Goal: Information Seeking & Learning: Understand process/instructions

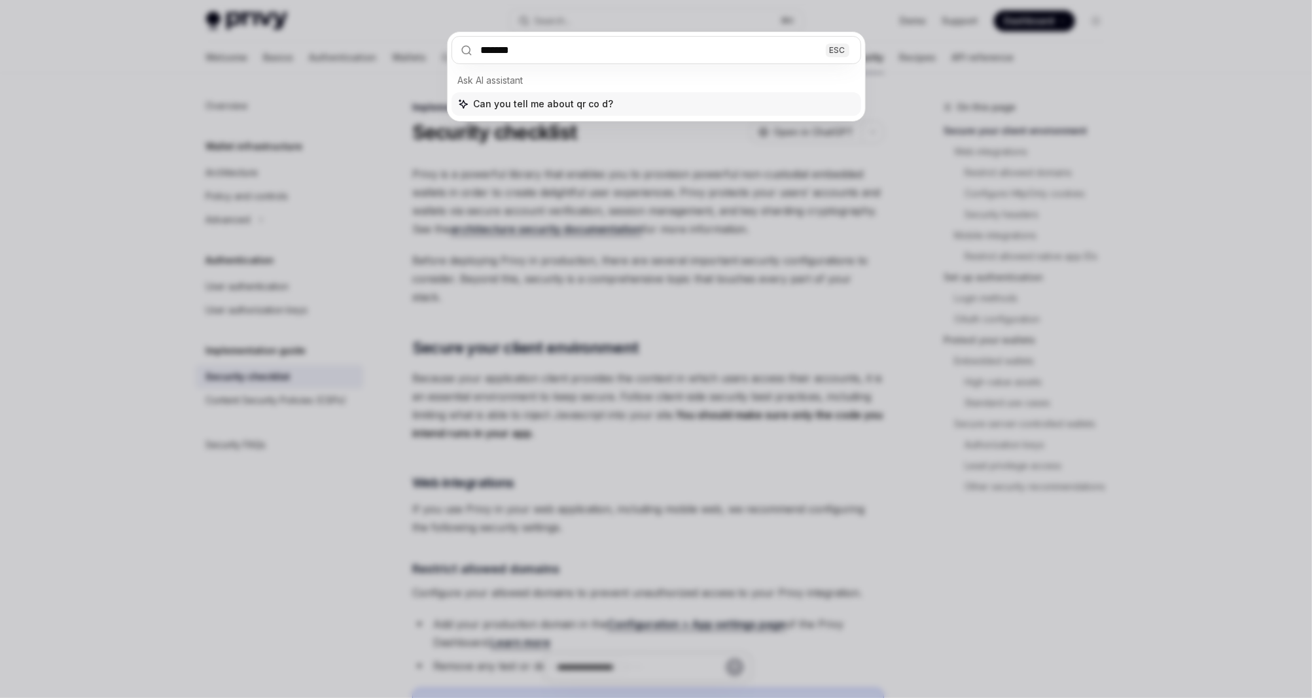
type input "*******"
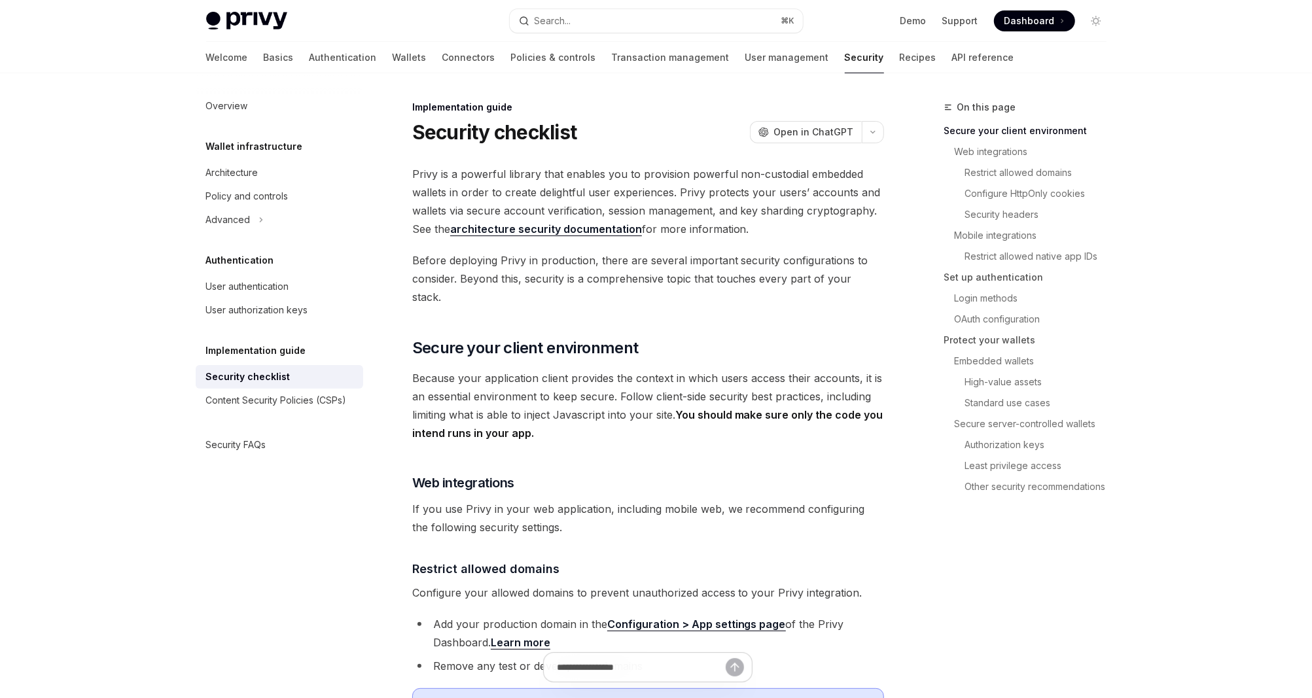
type textarea "*"
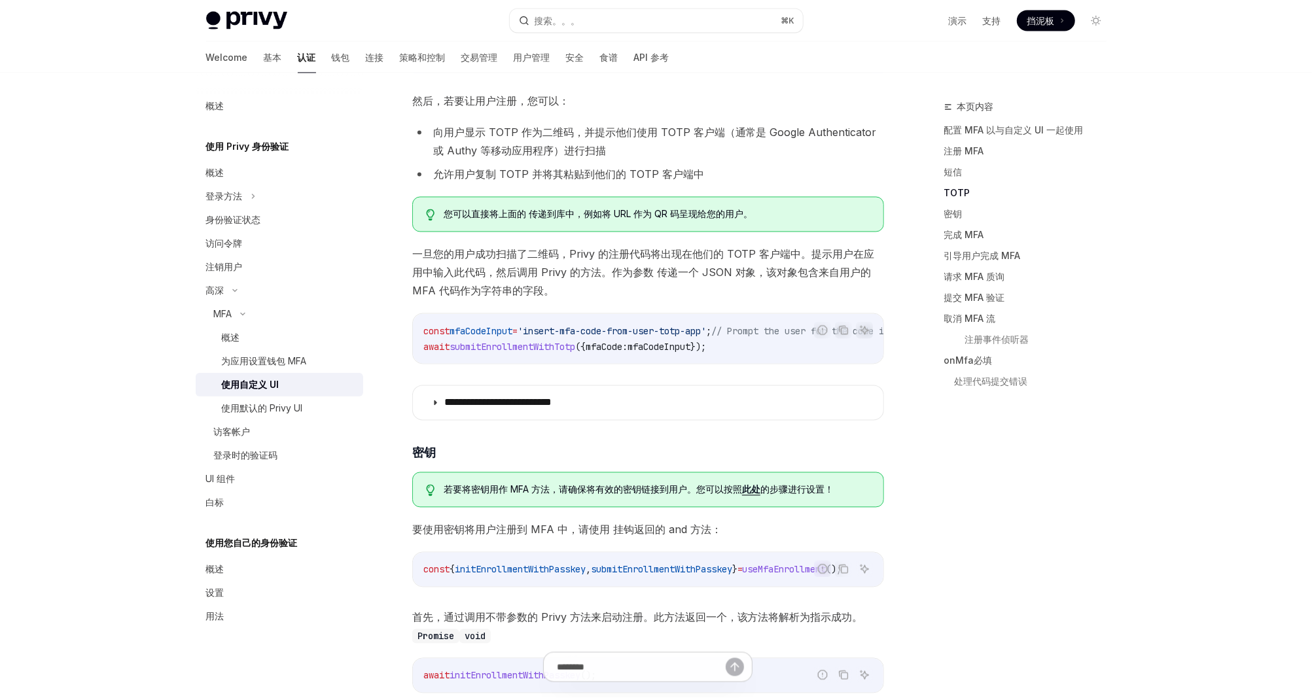
scroll to position [1917, 0]
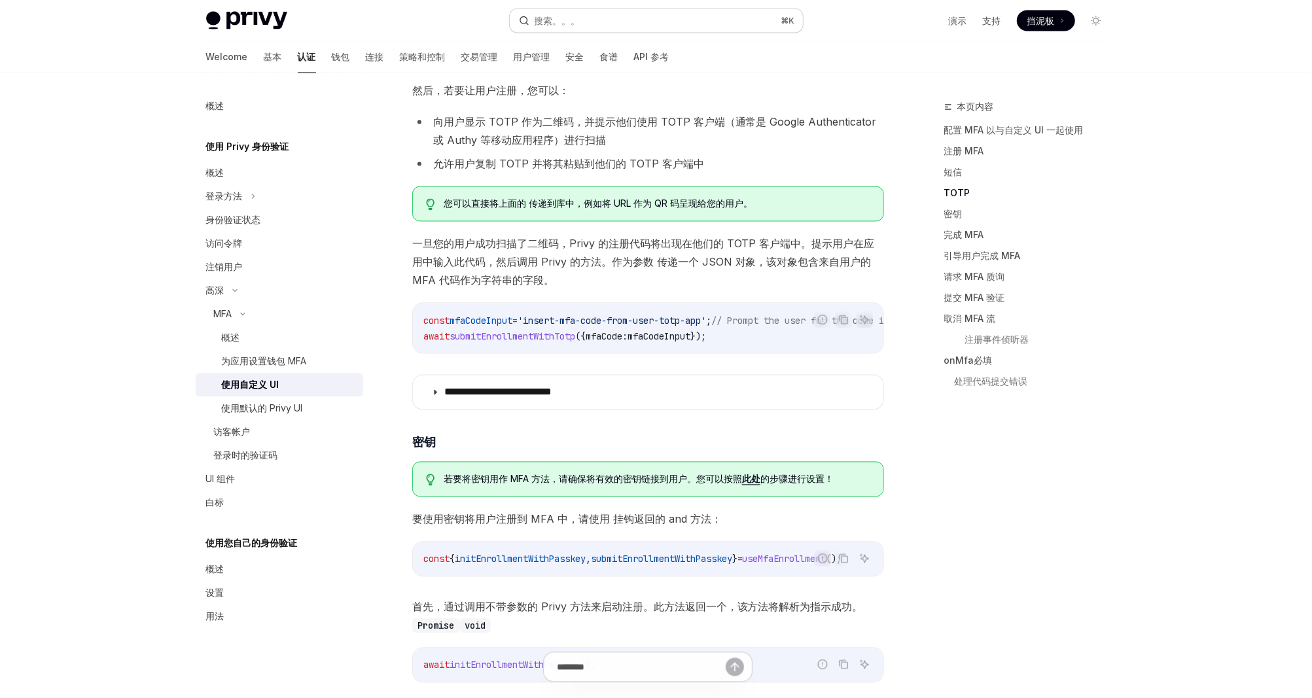
click at [601, 20] on button "搜索。。。 ⌘ K" at bounding box center [656, 21] width 293 height 24
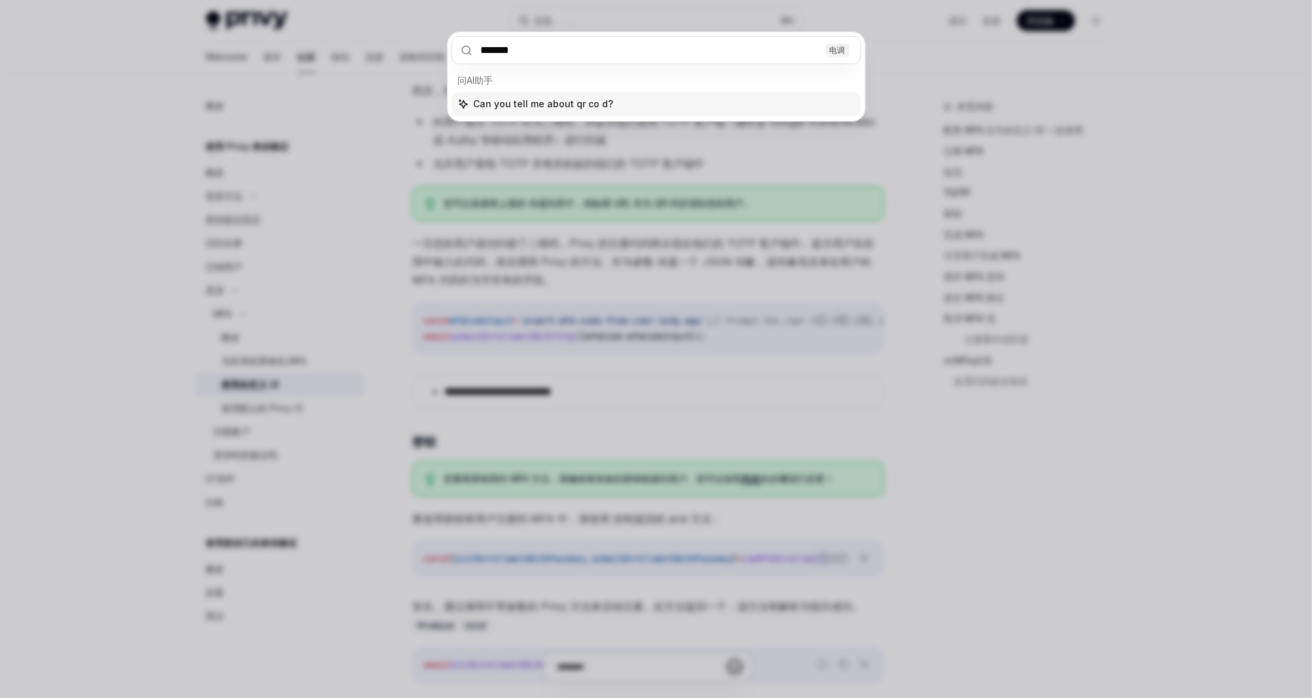
type input "*******"
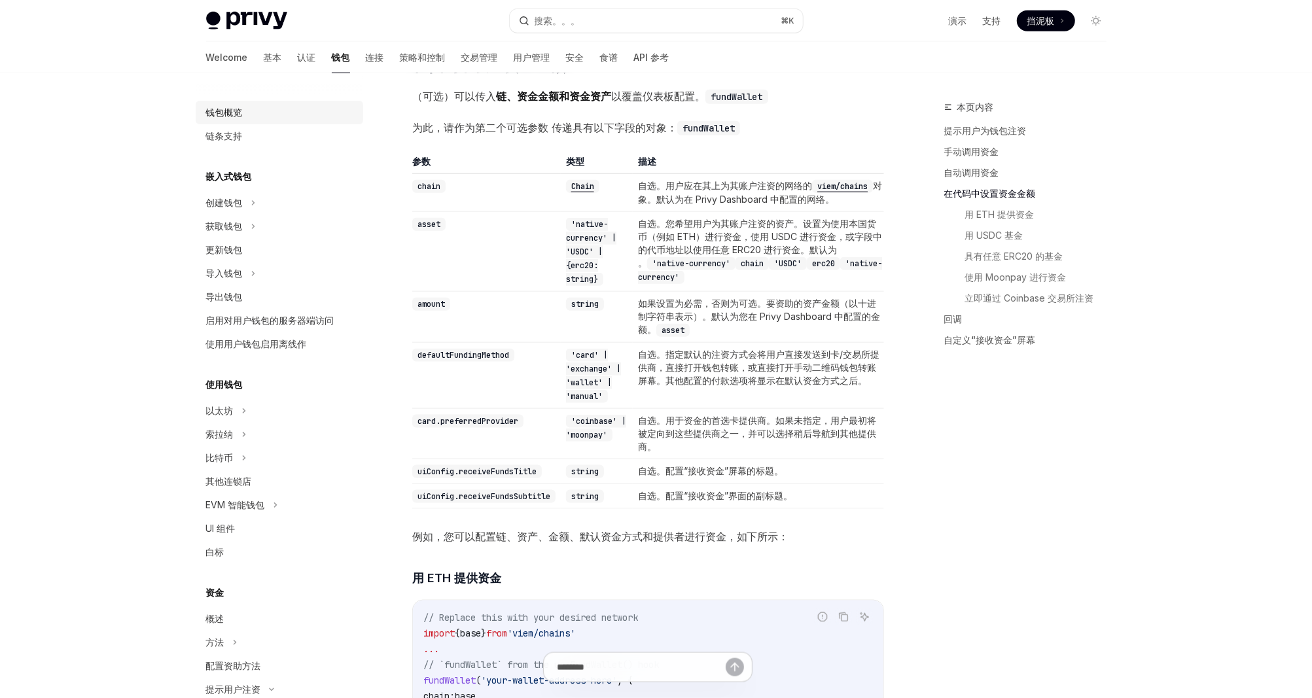
click at [214, 105] on div "钱包概览" at bounding box center [224, 113] width 37 height 16
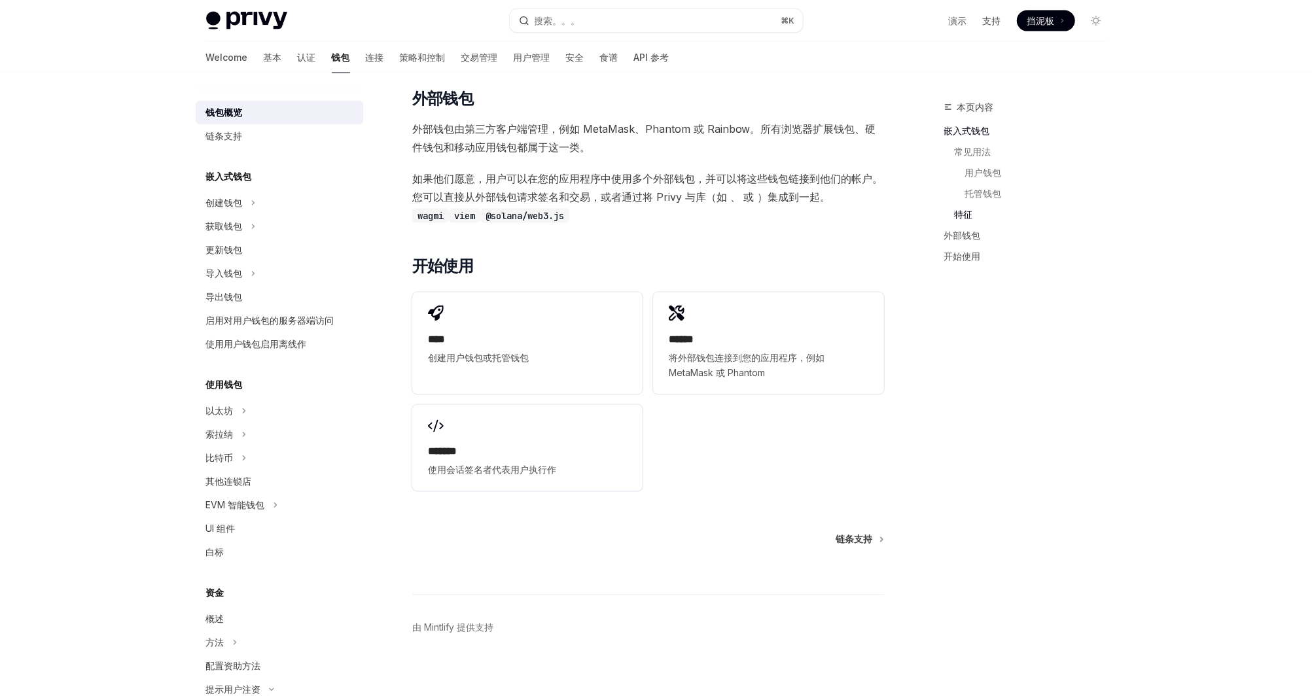
scroll to position [1614, 0]
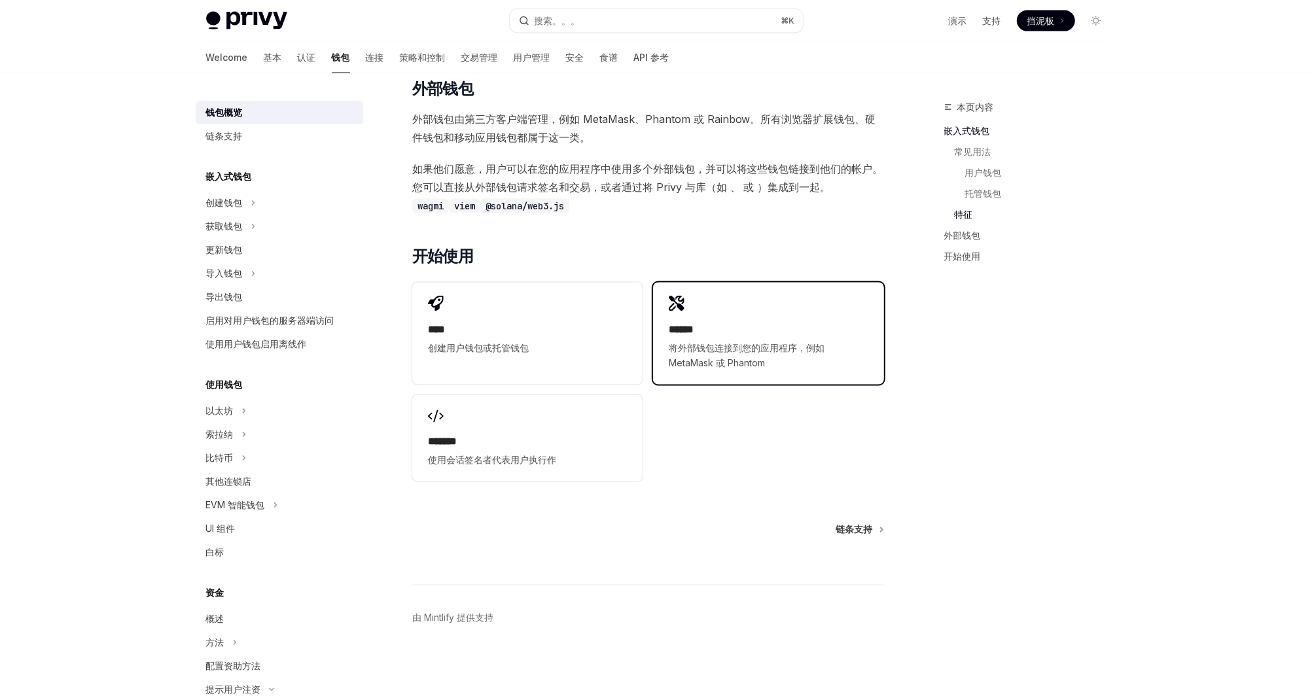
click at [761, 302] on div "****** 将外部钱包连接到您的应用程序，例如 MetaMask 或 Phantom" at bounding box center [768, 334] width 230 height 102
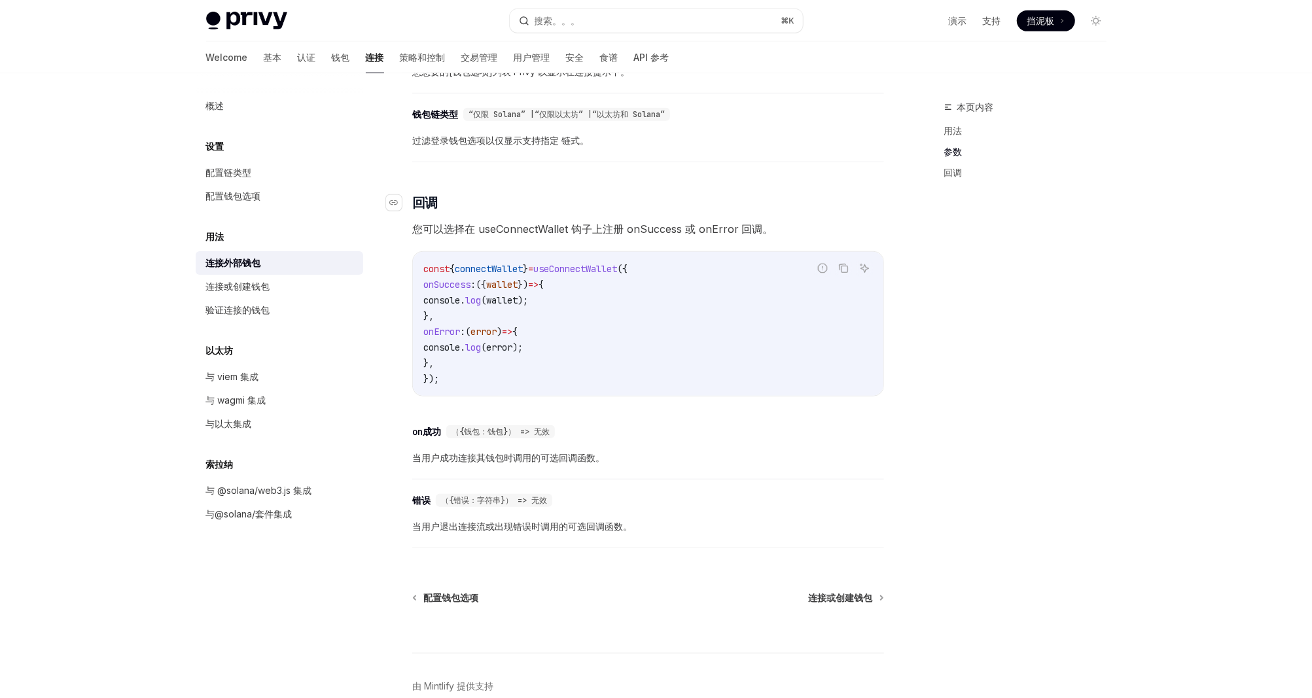
scroll to position [725, 0]
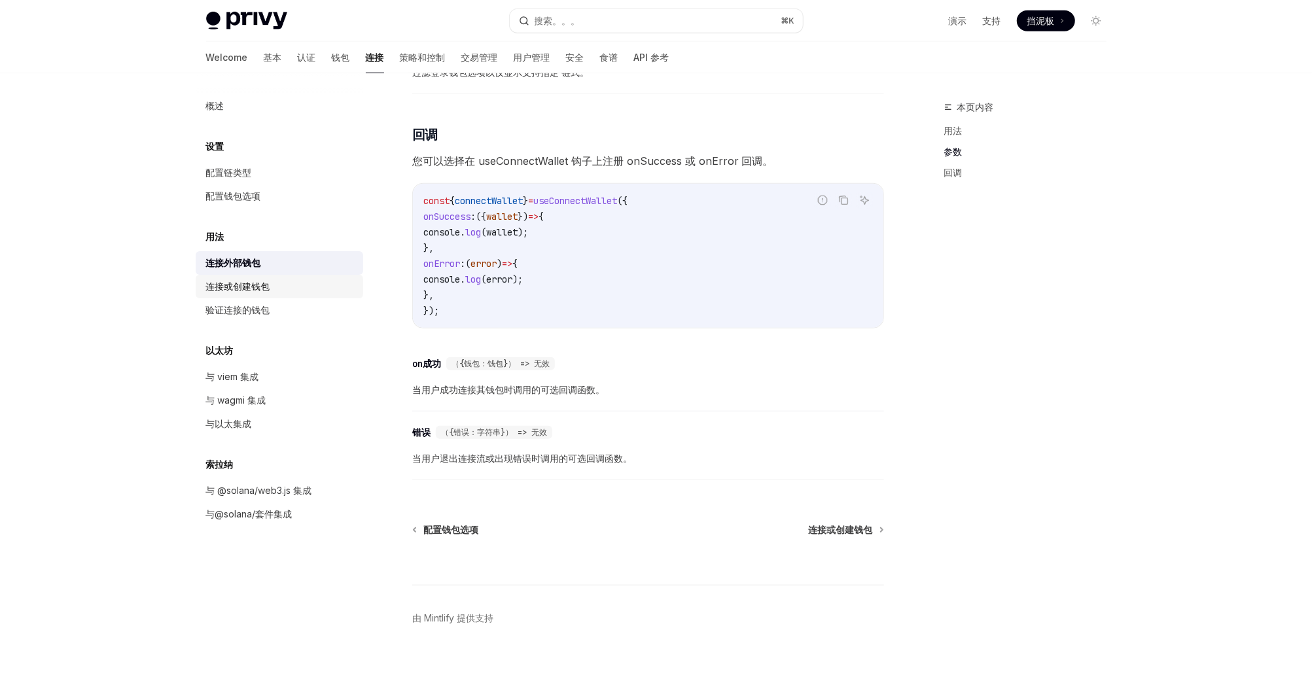
click at [222, 289] on div "连接或创建钱包" at bounding box center [238, 287] width 64 height 16
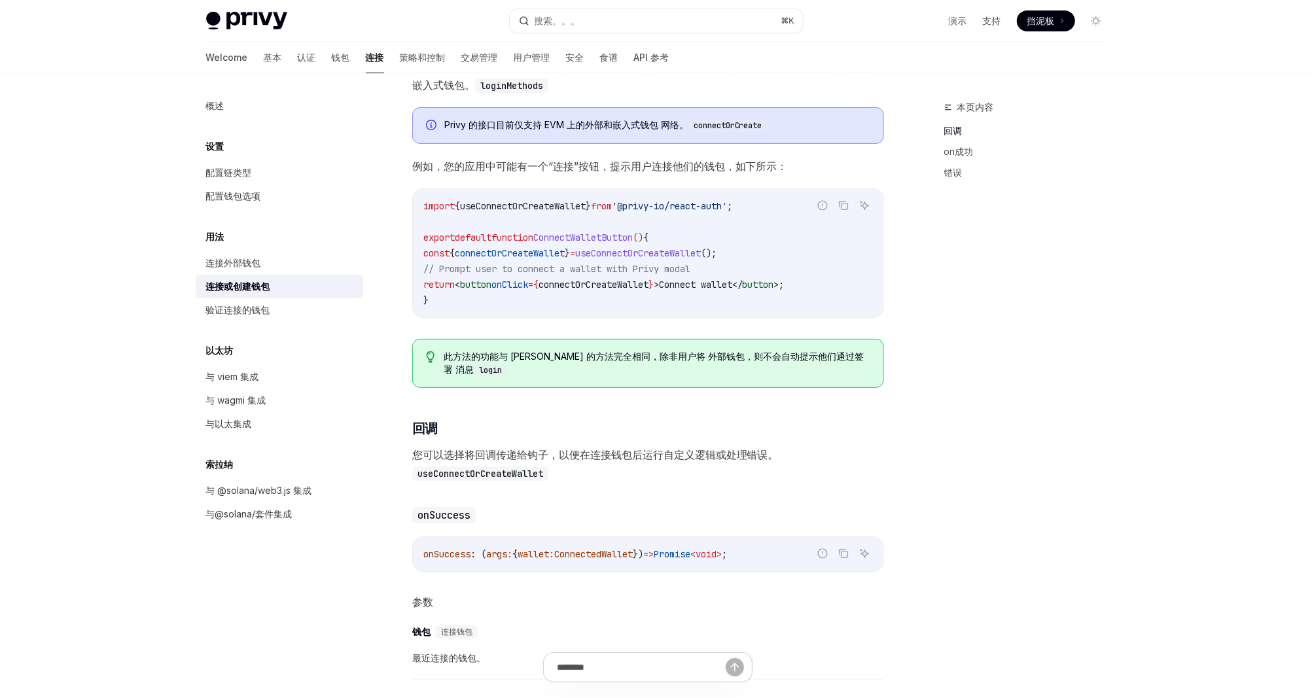
scroll to position [703, 0]
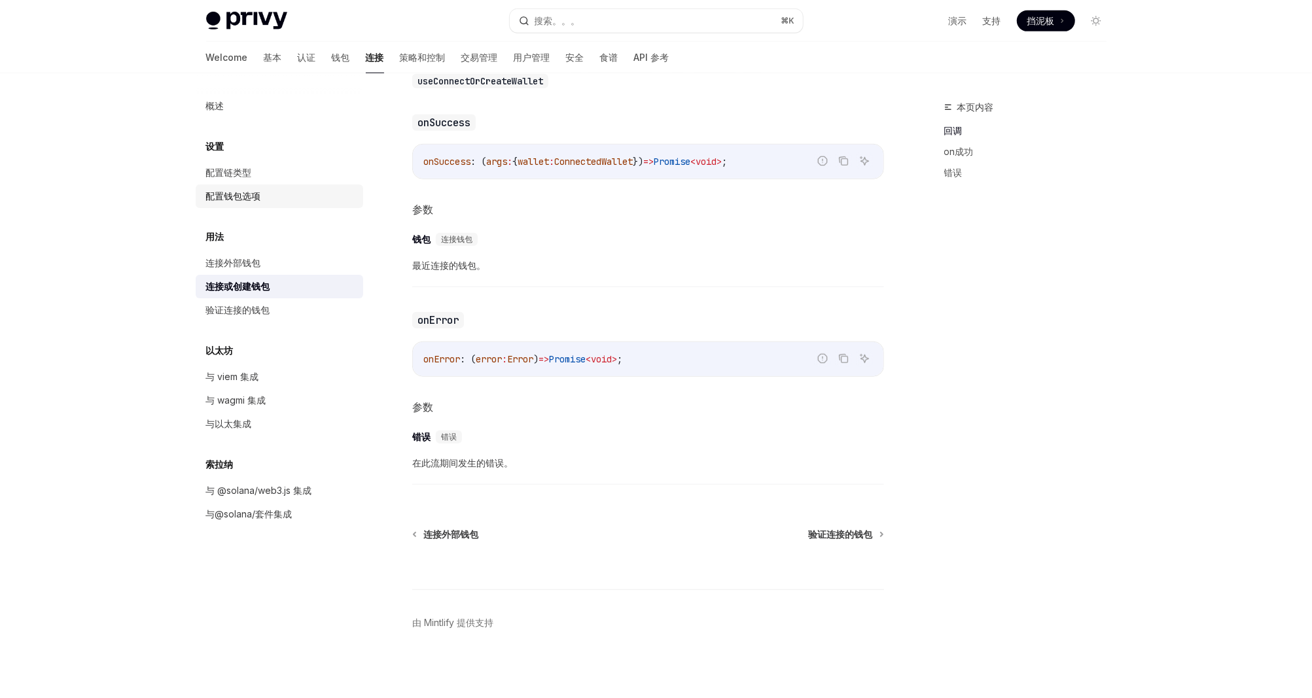
click at [272, 194] on div "配置钱包选项" at bounding box center [280, 196] width 149 height 16
type textarea "*"
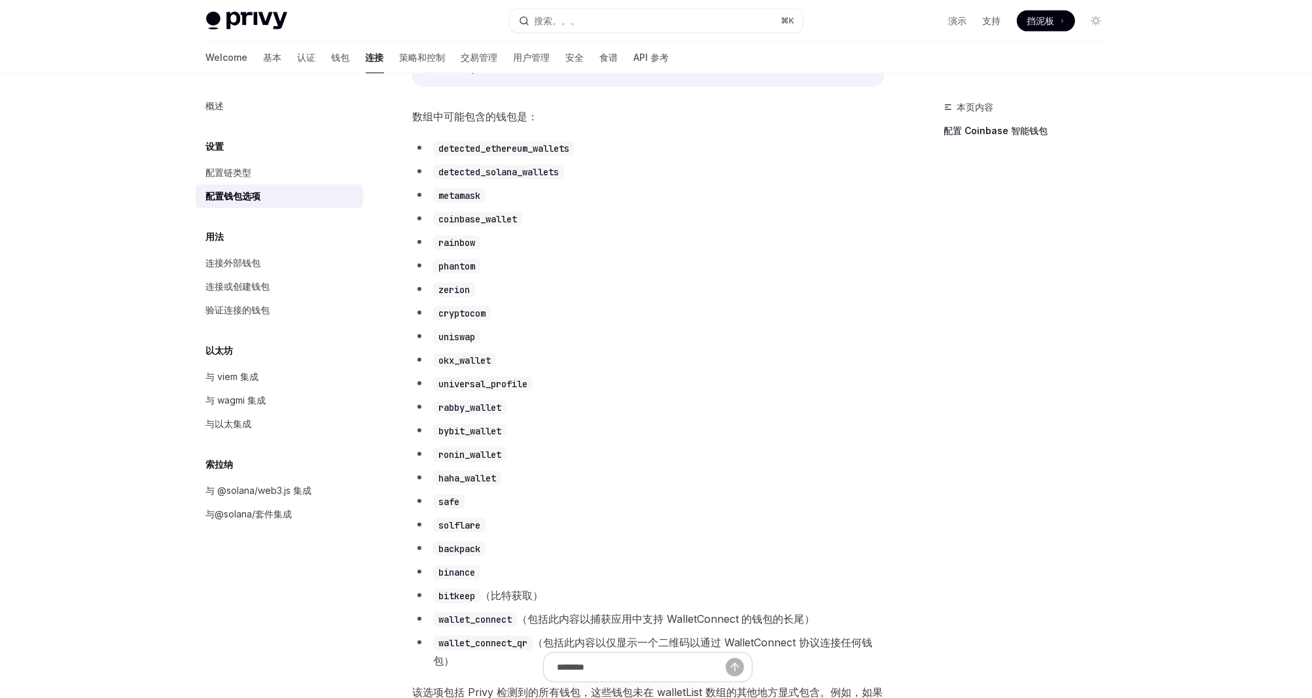
scroll to position [646, 0]
click at [513, 154] on code "detected_ethereum_wallets" at bounding box center [503, 147] width 141 height 14
copy code "detected_ethereum_wallets"
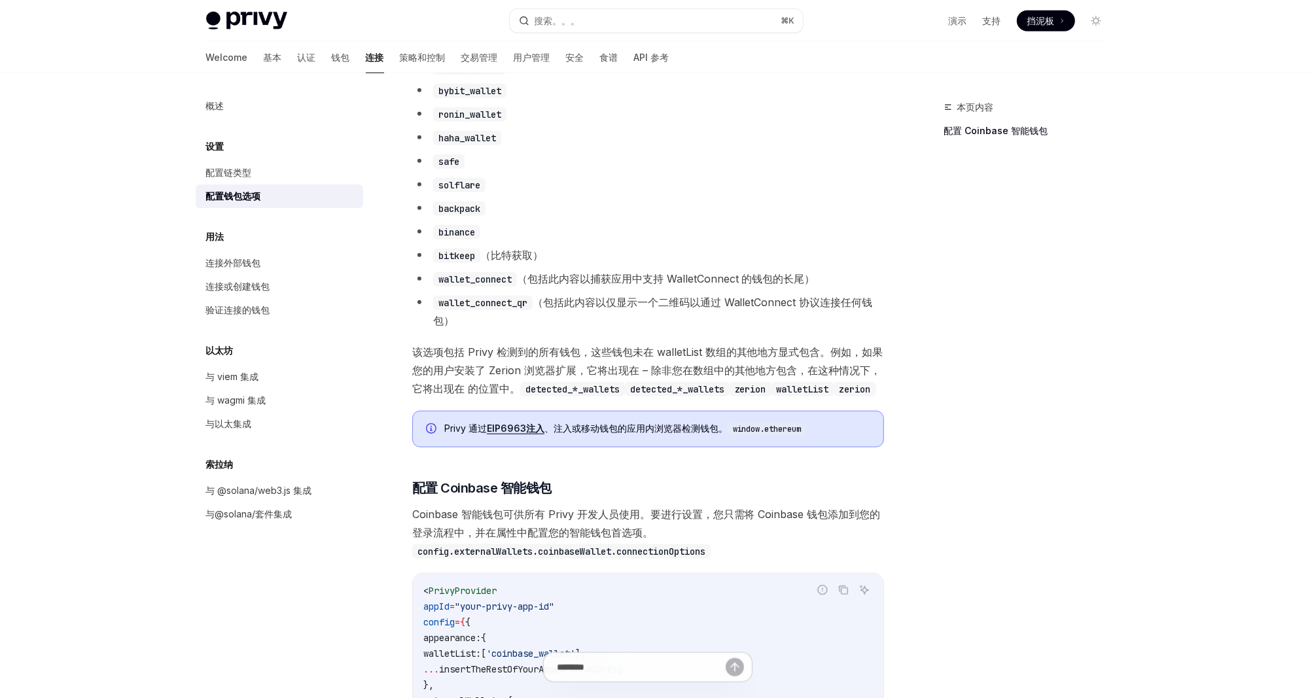
scroll to position [987, 0]
click at [504, 285] on code "wallet_connect" at bounding box center [475, 277] width 84 height 14
click at [476, 285] on code "wallet_connect" at bounding box center [475, 277] width 84 height 14
copy code "wallet_connect"
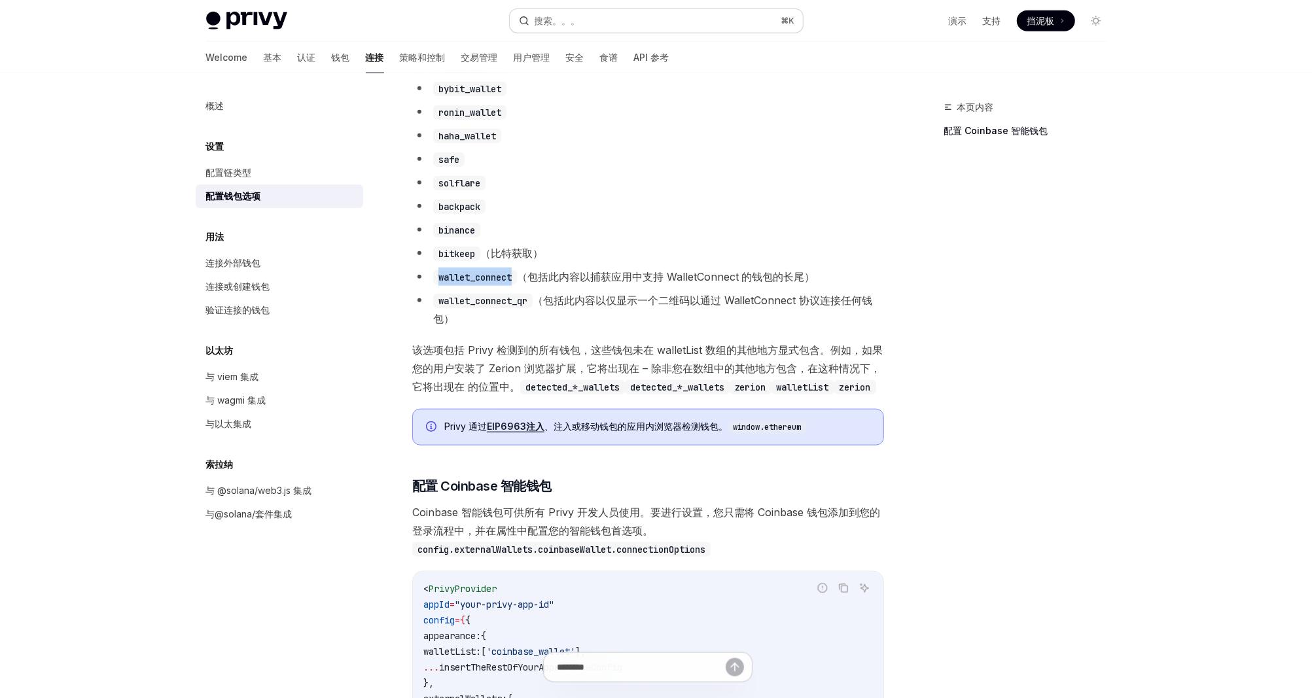
click at [659, 29] on button "搜索。。。 ⌘ K" at bounding box center [656, 21] width 293 height 24
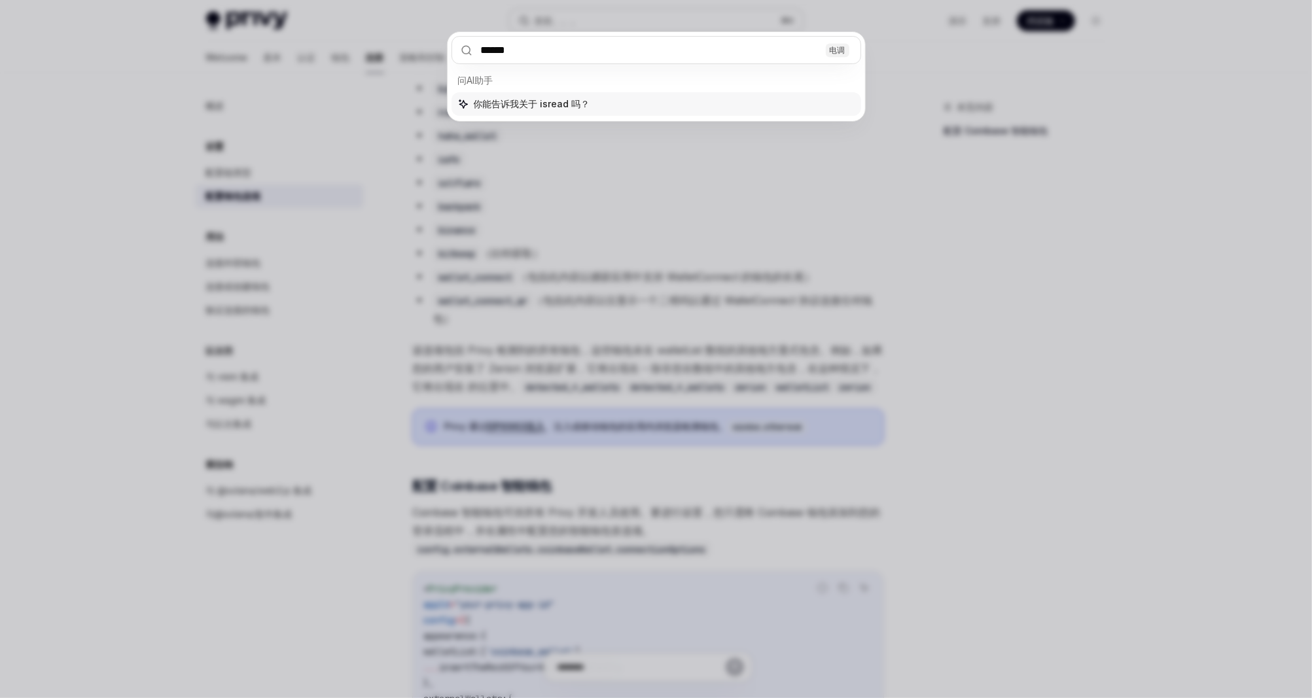
type input "*******"
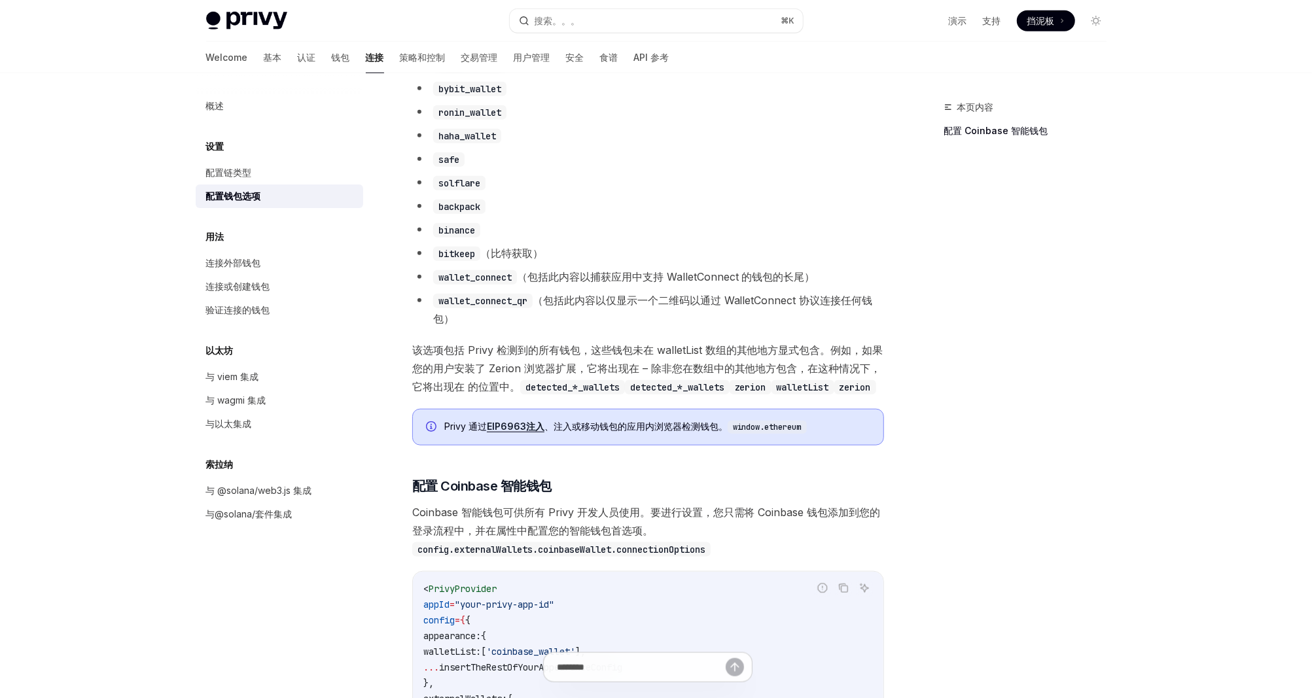
type textarea "*"
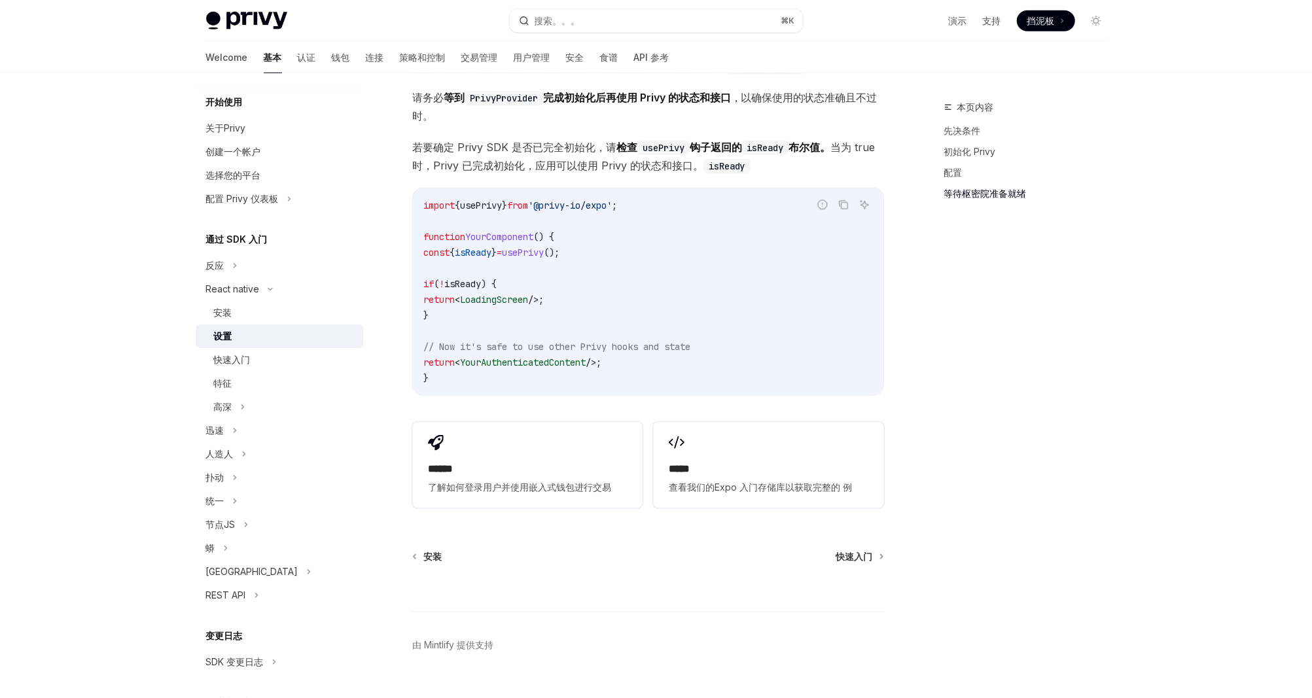
scroll to position [1038, 0]
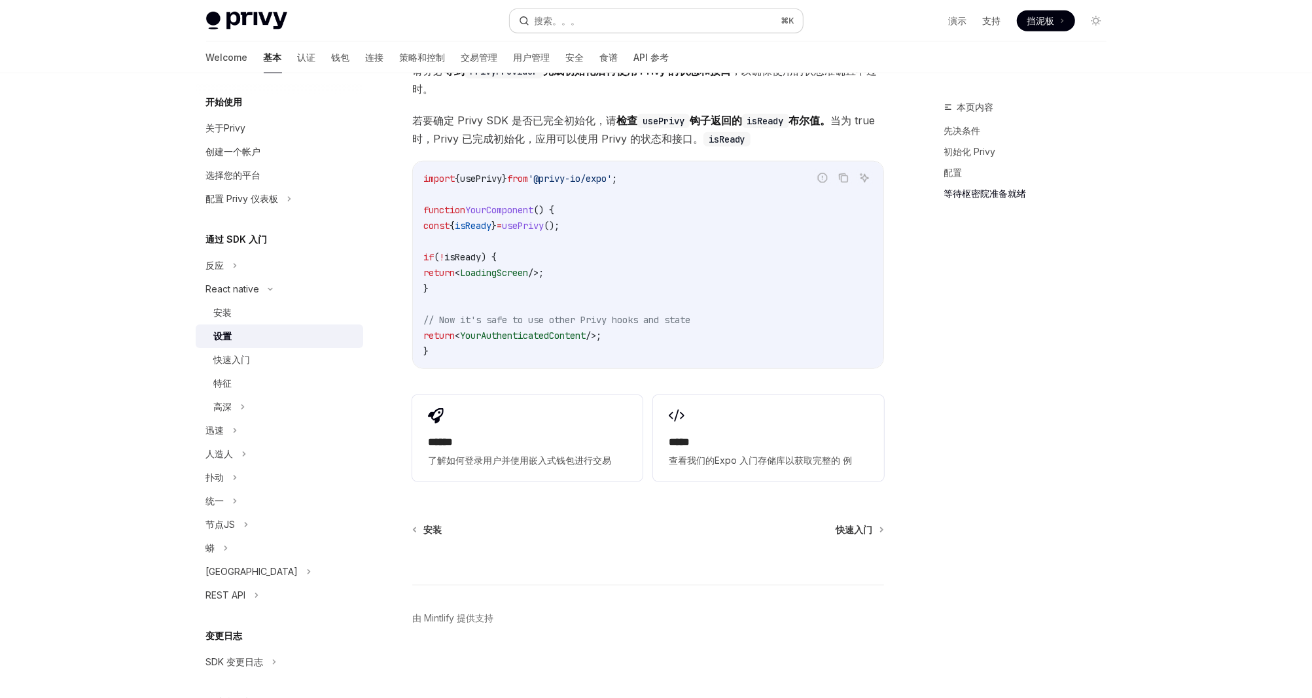
click at [646, 26] on button "搜索。。。 ⌘ K" at bounding box center [656, 21] width 293 height 24
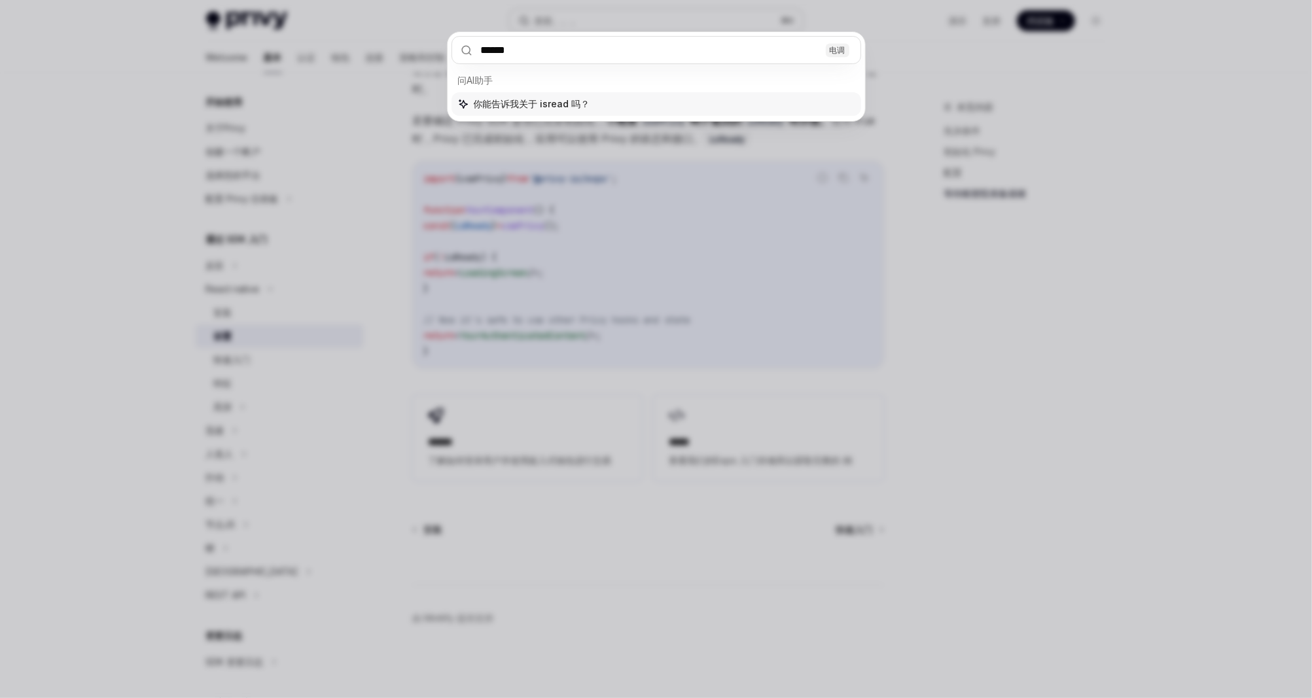
type input "*******"
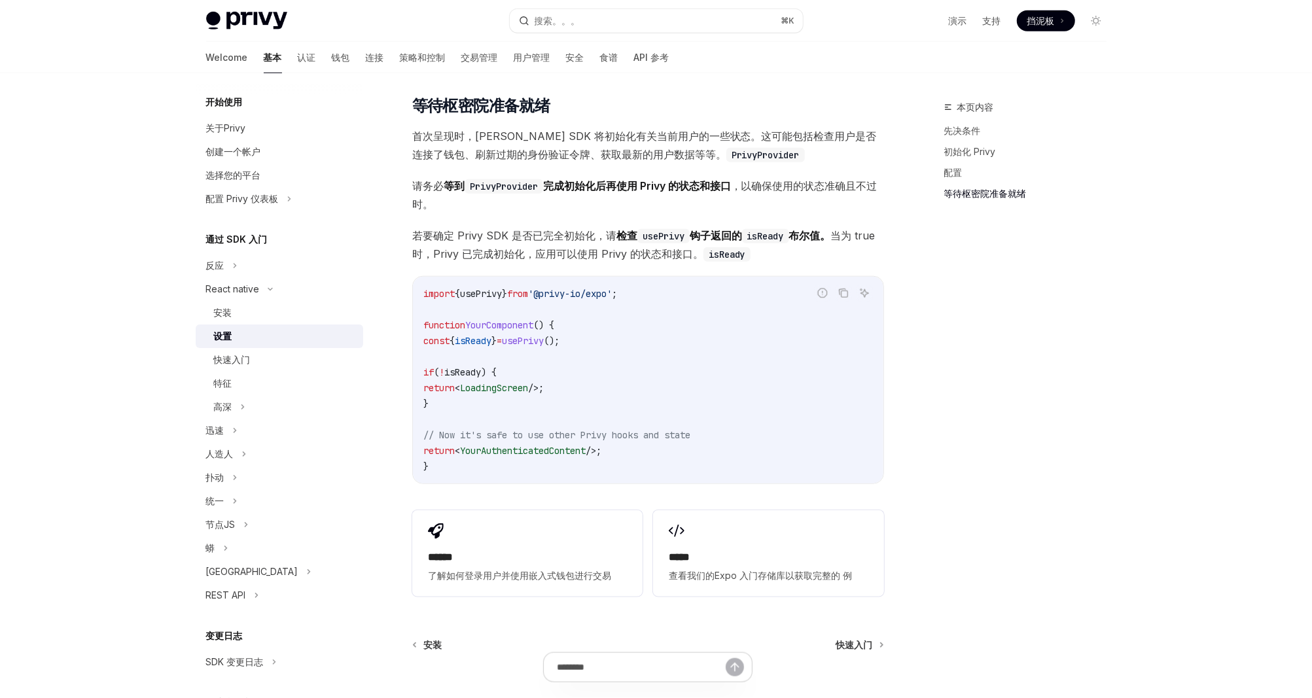
scroll to position [920, 0]
